Goal: Transaction & Acquisition: Subscribe to service/newsletter

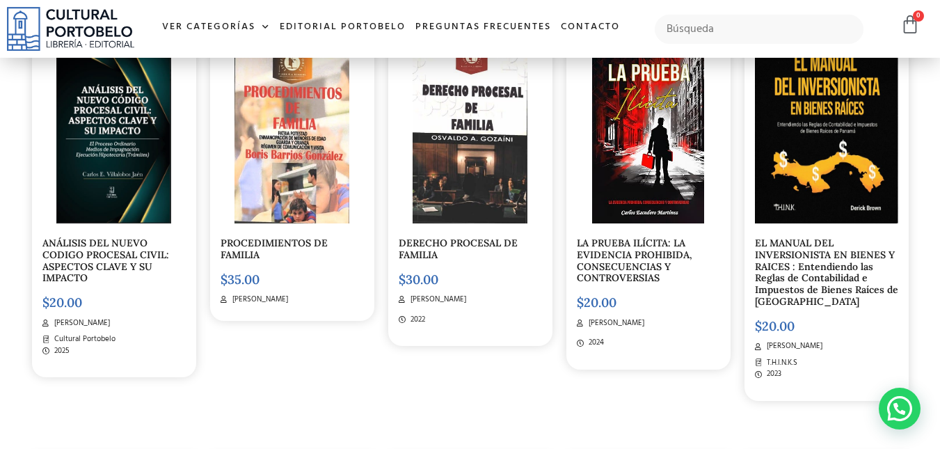
scroll to position [4002, 0]
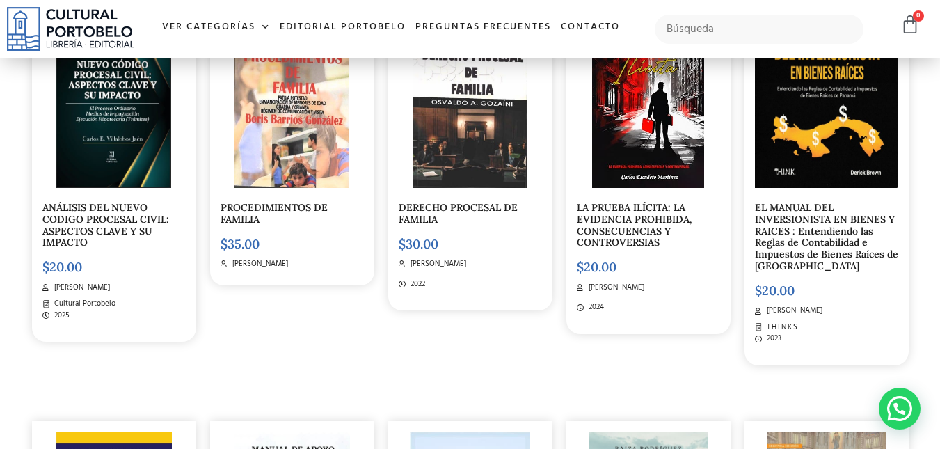
click at [107, 206] on link "ANÁLISIS DEL NUEVO CODIGO PROCESAL CIVIL: ASPECTOS CLAVE Y SU IMPACTO" at bounding box center [105, 224] width 127 height 47
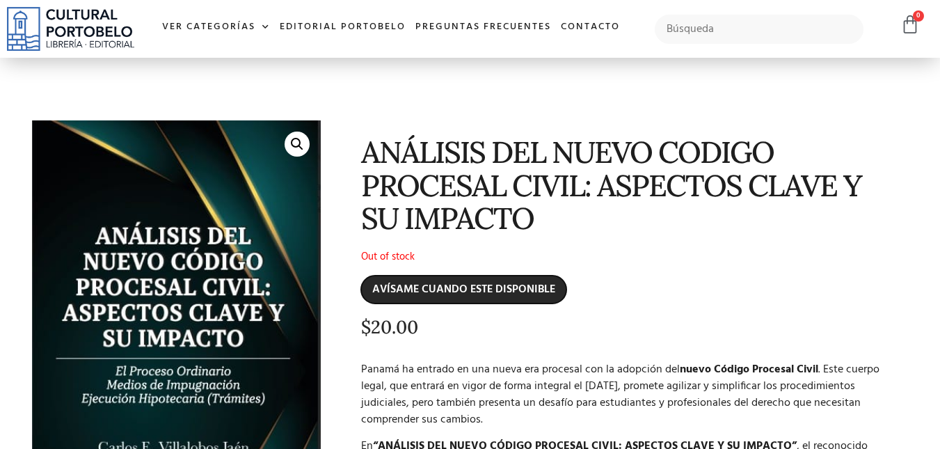
click at [516, 290] on input "AVÍSAME CUANDO ESTE DISPONIBLE" at bounding box center [463, 290] width 205 height 28
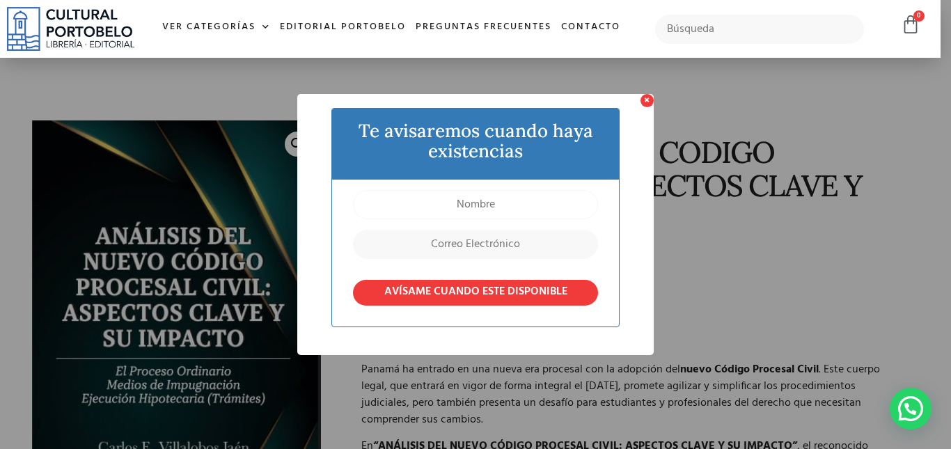
click at [487, 199] on input "text" at bounding box center [475, 204] width 245 height 29
type input "m"
type input "MADE"
click at [457, 246] on input "email" at bounding box center [475, 244] width 245 height 29
type input "madeibarrat@gmail.com"
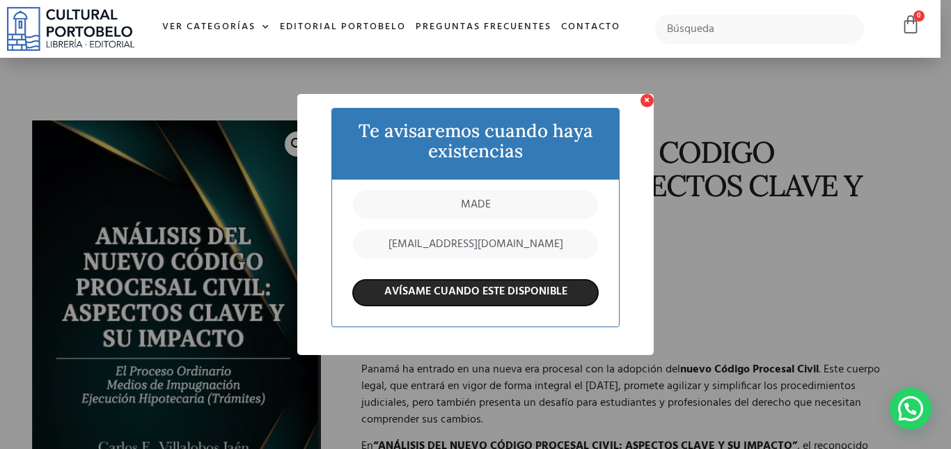
click at [427, 288] on input "AVÍSAME CUANDO ESTE DISPONIBLE" at bounding box center [475, 293] width 245 height 26
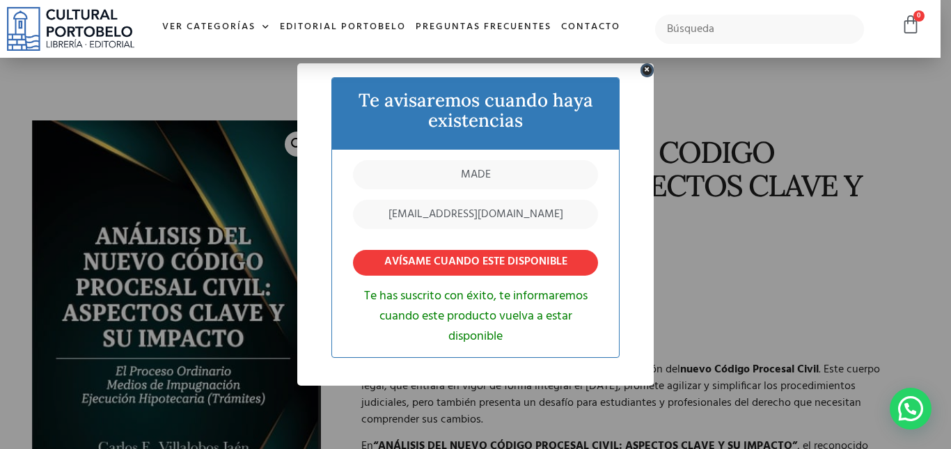
click at [643, 67] on button "×" at bounding box center [646, 69] width 13 height 13
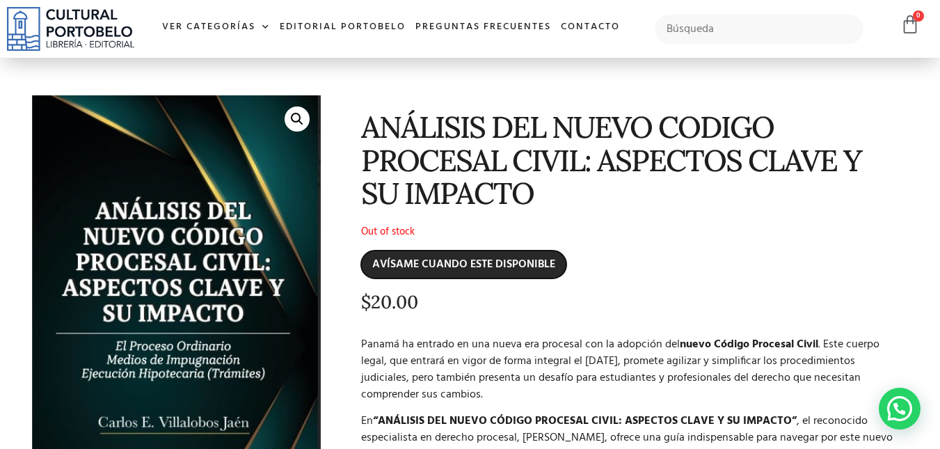
scroll to position [11, 0]
